Goal: Check status: Check status

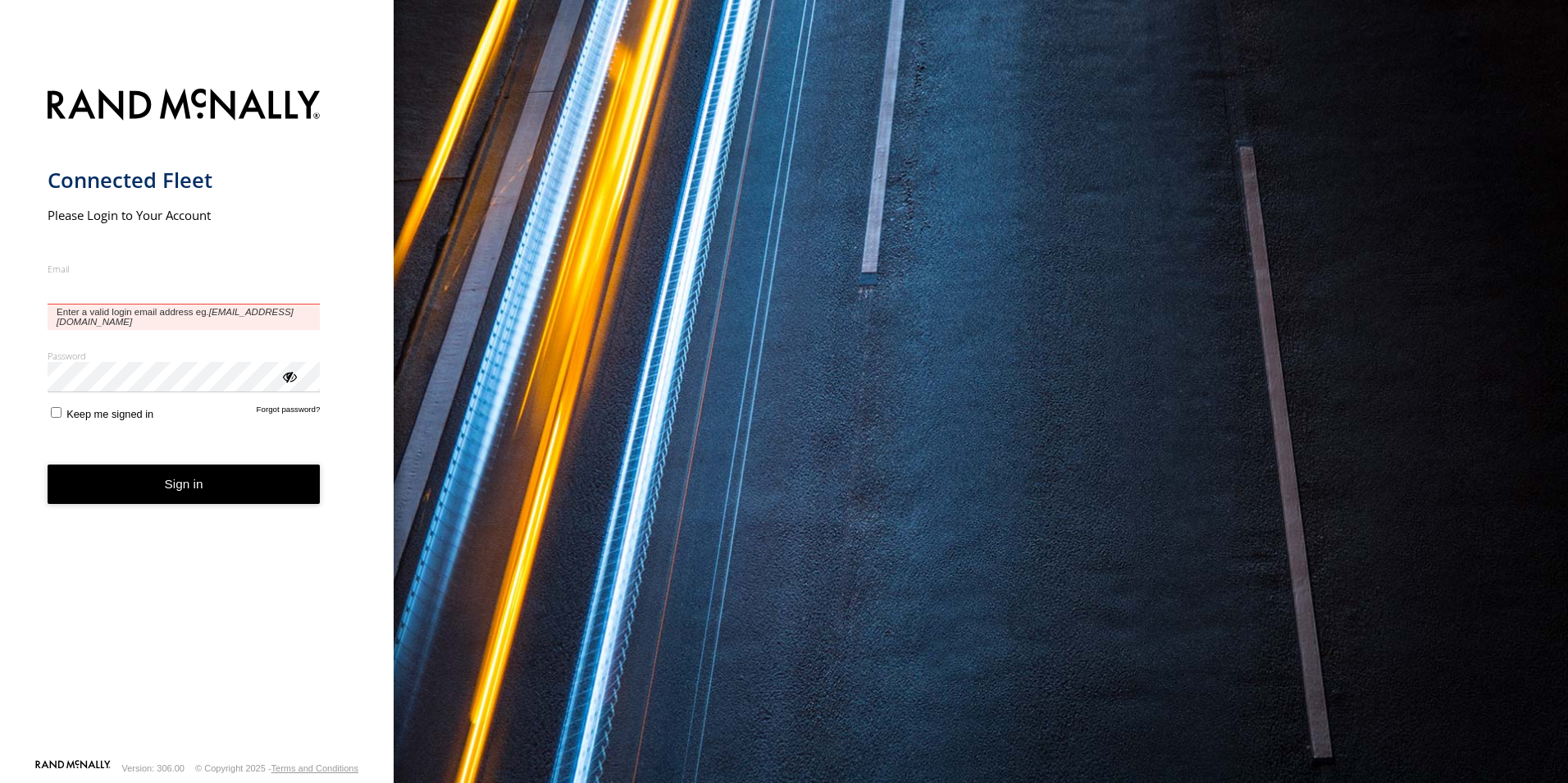
type input "**********"
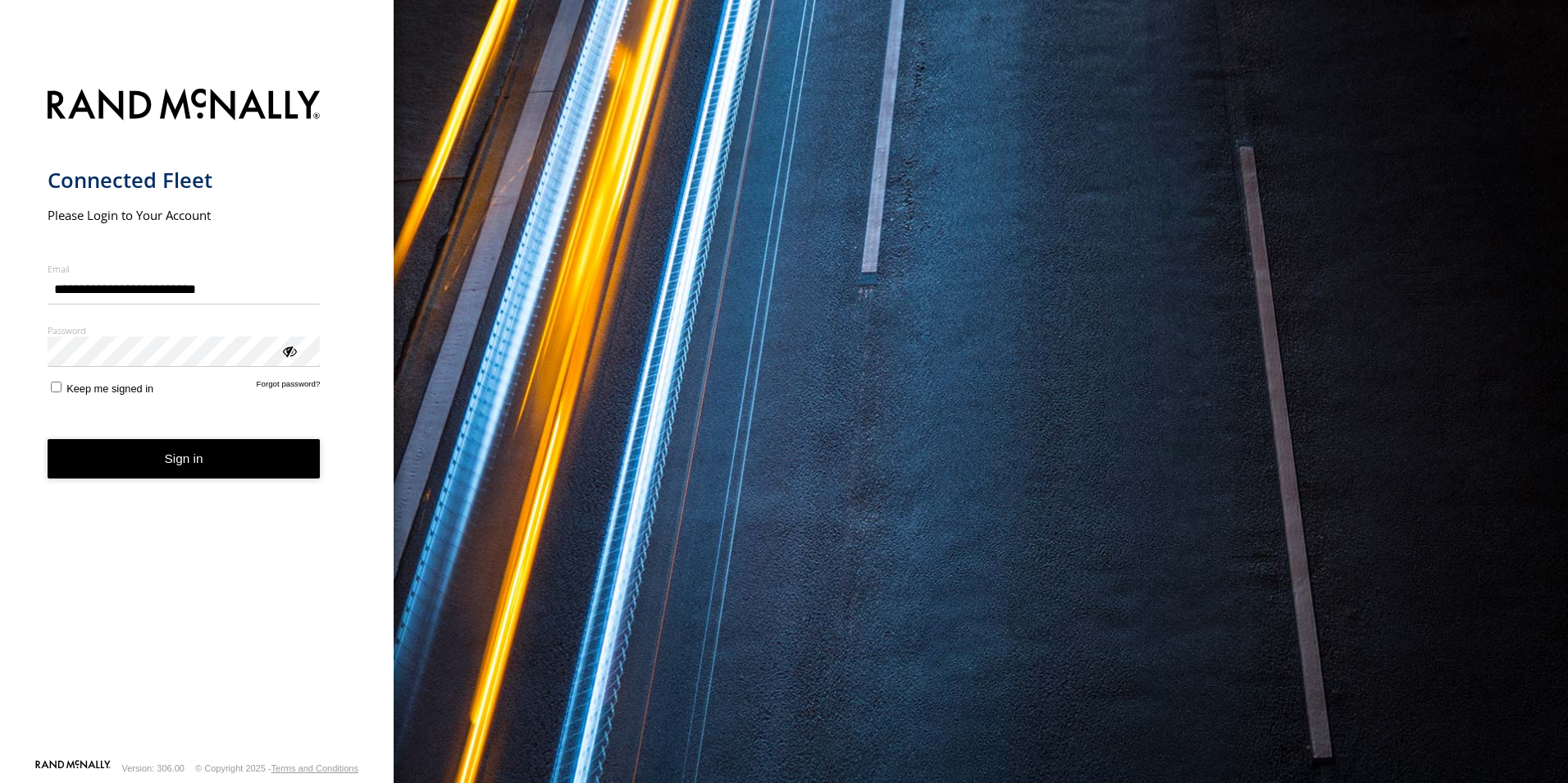
click at [158, 477] on button "Sign in" at bounding box center [184, 459] width 273 height 41
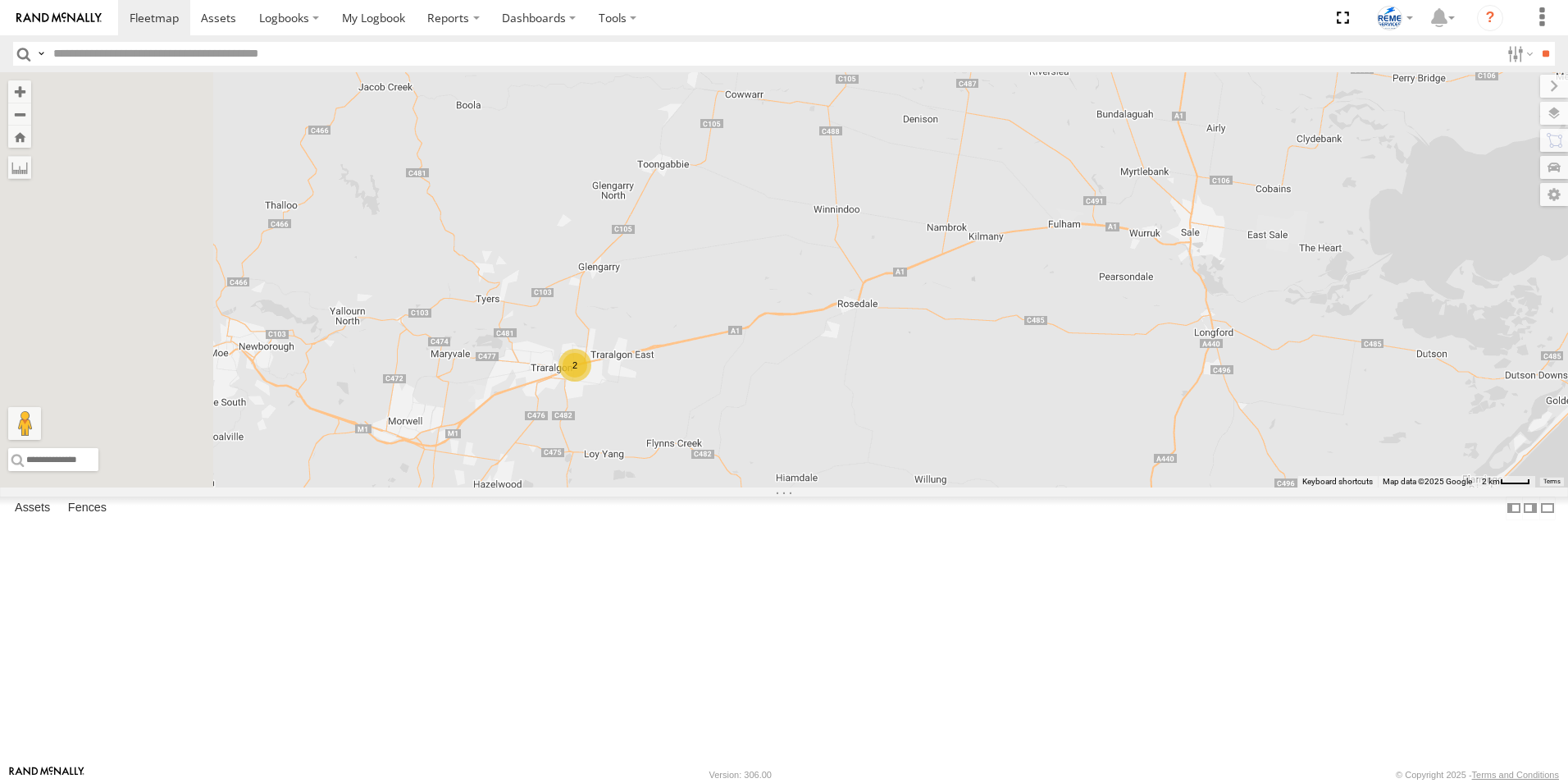
drag, startPoint x: 507, startPoint y: 589, endPoint x: 840, endPoint y: 400, distance: 382.9
click at [840, 400] on div "[PERSON_NAME] 1NO7FH - 353635113547844 [PERSON_NAME] 1WT3ES - 353635119770242 […" at bounding box center [784, 280] width 1568 height 416
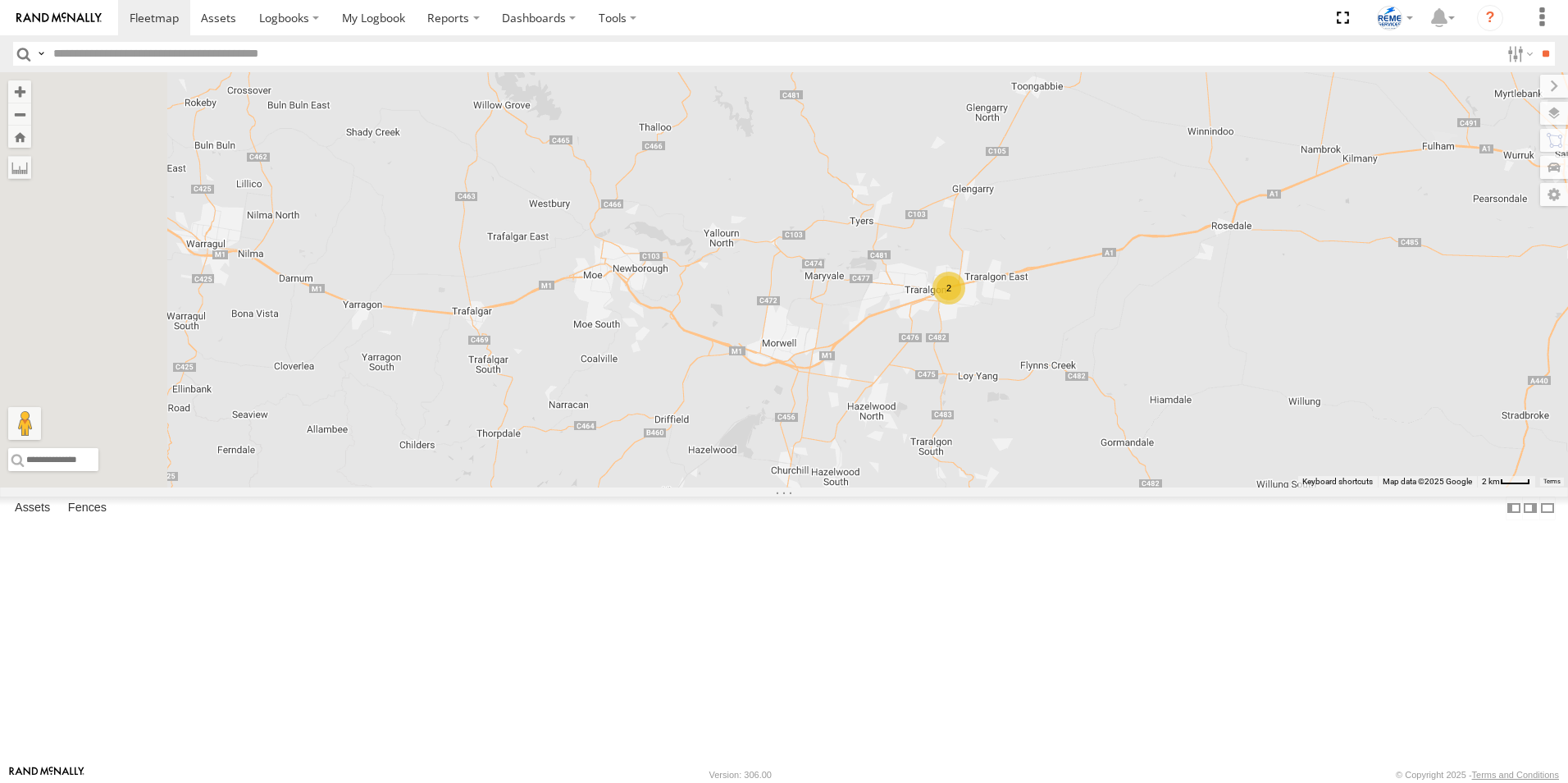
drag, startPoint x: 851, startPoint y: 494, endPoint x: 1092, endPoint y: 486, distance: 241.1
click at [1092, 486] on div "[PERSON_NAME] 1NO7FH - 353635113547844 [PERSON_NAME] 1WT3ES - 353635119770242 […" at bounding box center [784, 280] width 1568 height 416
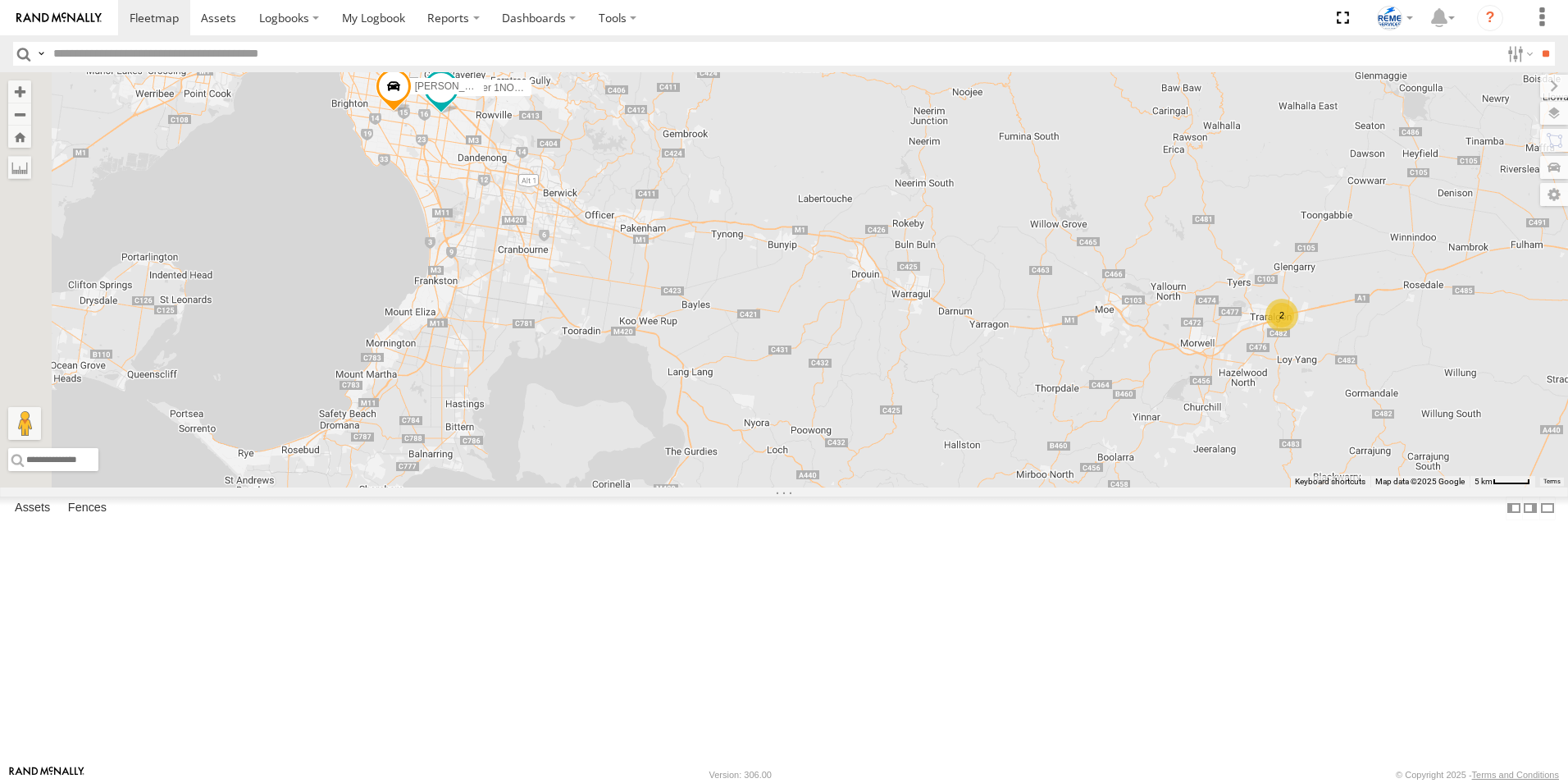
drag, startPoint x: 632, startPoint y: 541, endPoint x: 937, endPoint y: 547, distance: 305.1
click at [937, 487] on div "[PERSON_NAME] 1NO7FH - 353635113547844 [PERSON_NAME] 1WT3ES - 353635119770242 […" at bounding box center [784, 280] width 1568 height 416
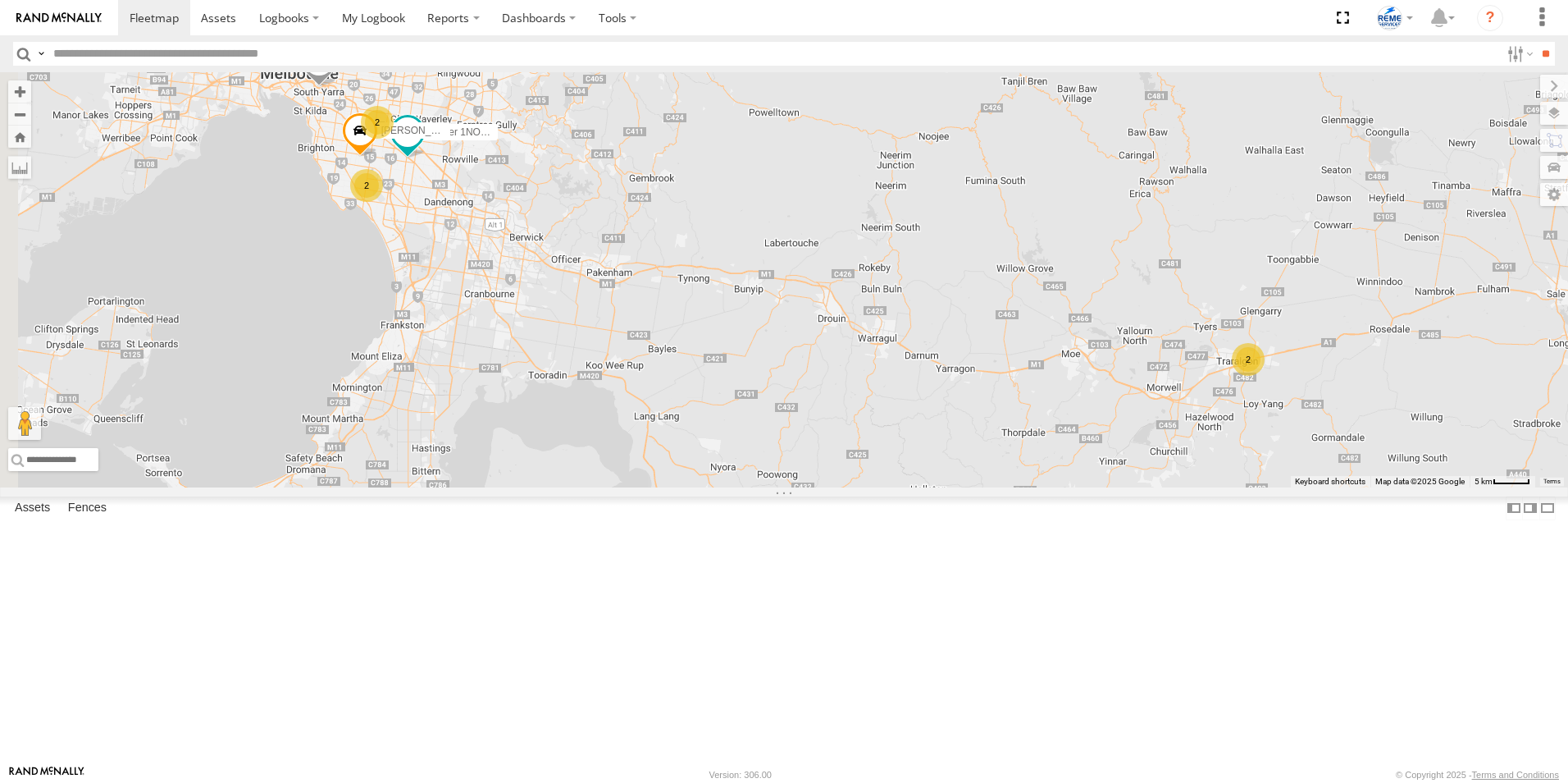
drag, startPoint x: 767, startPoint y: 504, endPoint x: 732, endPoint y: 549, distance: 57.0
click at [732, 487] on div "Fraser 1NO7FH - 353635113547844 [PERSON_NAME] 1WT3ES - 353635119770242 [PERSON_…" at bounding box center [784, 280] width 1568 height 416
